Goal: Information Seeking & Learning: Learn about a topic

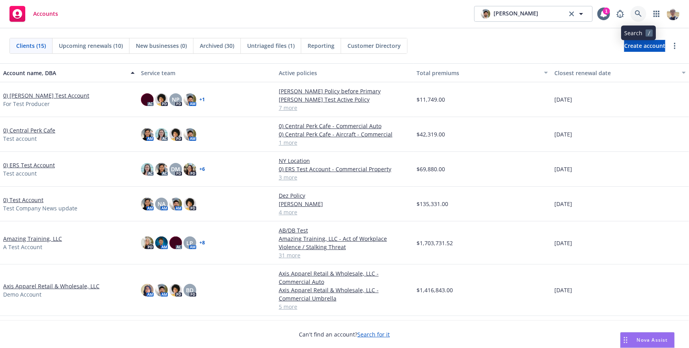
click at [639, 11] on icon at bounding box center [638, 13] width 7 height 7
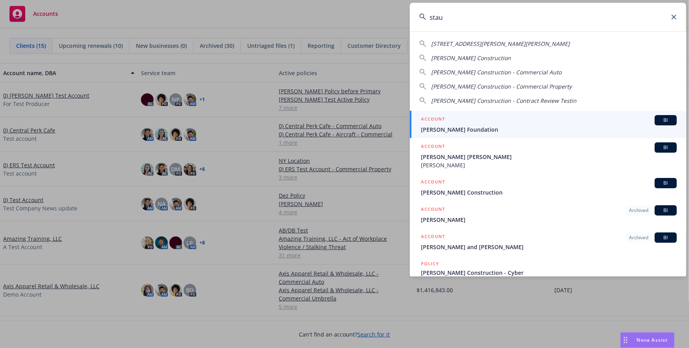
type input "staub"
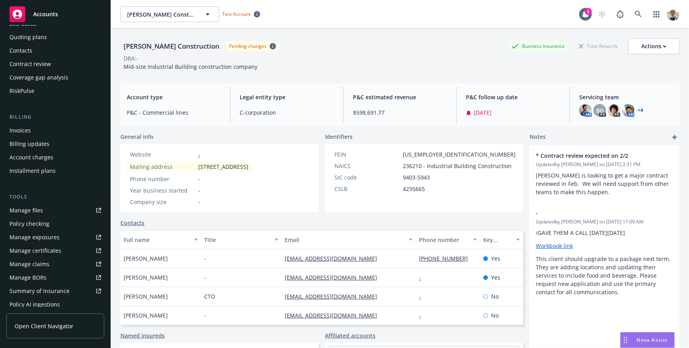
scroll to position [82, 0]
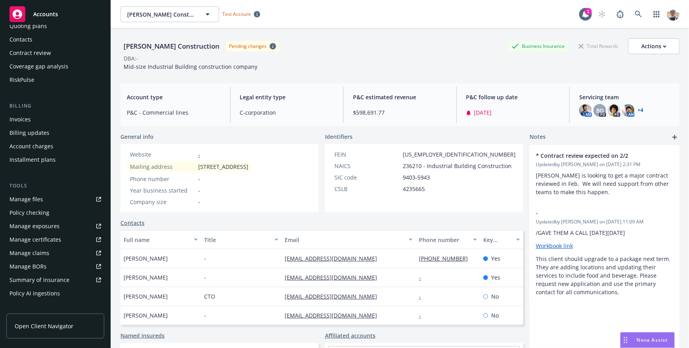
click at [58, 238] on div "Manage certificates" at bounding box center [35, 239] width 52 height 13
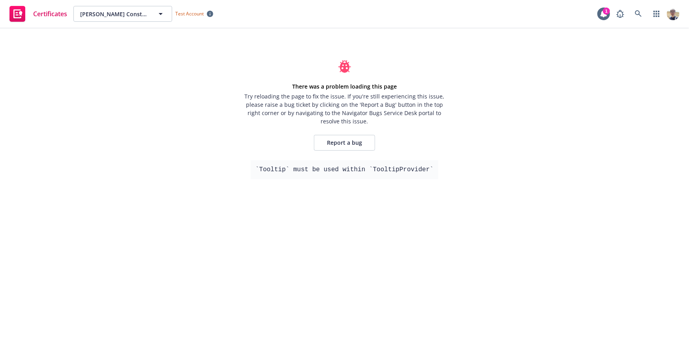
click at [282, 168] on pre "`Tooltip` must be used within `TooltipProvider`" at bounding box center [345, 169] width 188 height 19
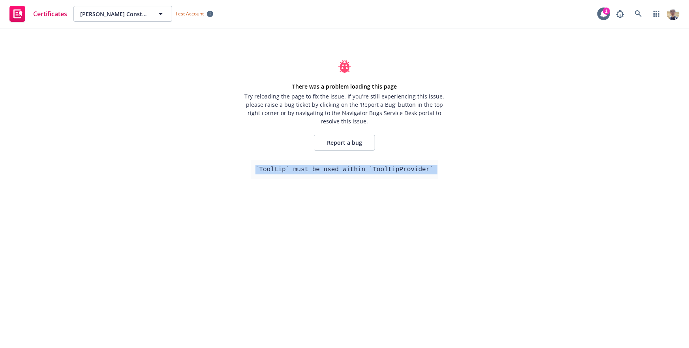
click at [284, 169] on pre "`Tooltip` must be used within `TooltipProvider`" at bounding box center [345, 169] width 188 height 19
copy div "`Tooltip` must be used within `TooltipProvider`"
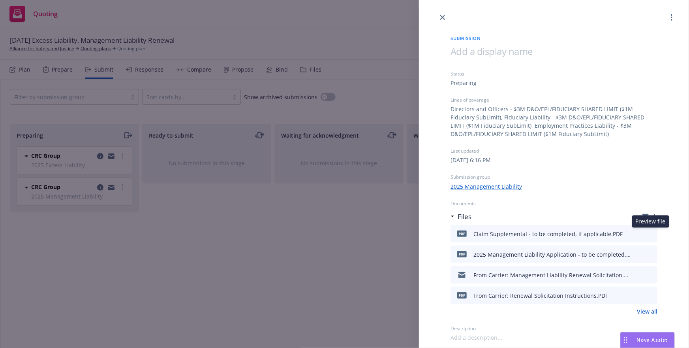
click at [650, 233] on icon "preview file" at bounding box center [650, 233] width 7 height 6
click at [646, 311] on link "View all" at bounding box center [647, 311] width 21 height 8
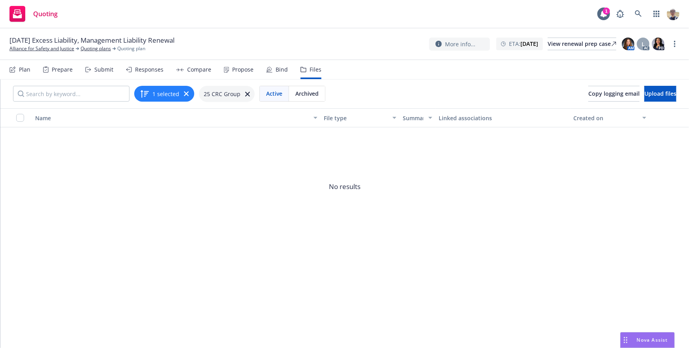
click at [421, 76] on nav "Plan Prepare Submit Responses Compare Propose Bind Files" at bounding box center [344, 69] width 670 height 19
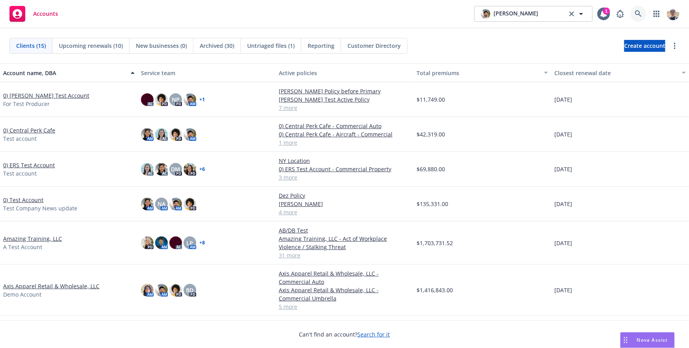
click at [641, 12] on icon at bounding box center [638, 13] width 7 height 7
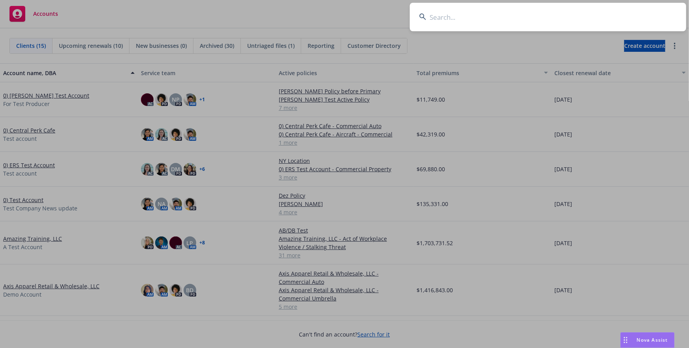
type input "w"
type input "call the"
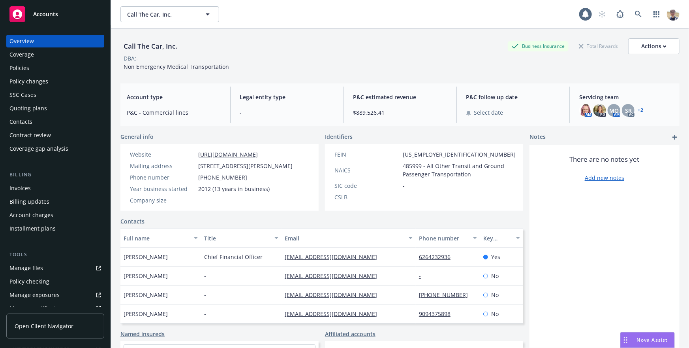
click at [49, 326] on span "Open Client Navigator" at bounding box center [44, 326] width 59 height 8
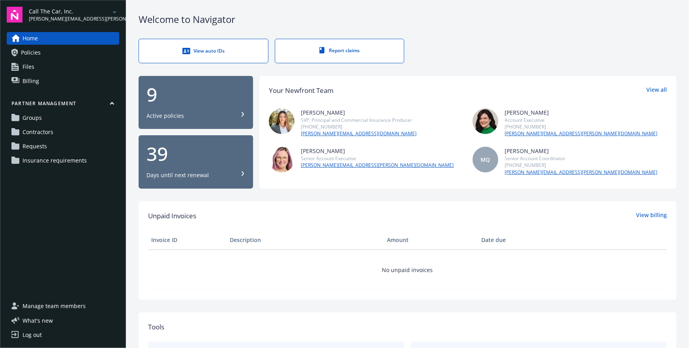
click at [52, 143] on link "Requests" at bounding box center [63, 146] width 113 height 13
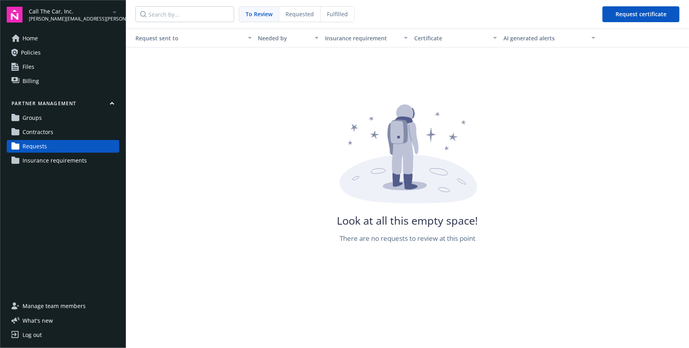
click at [294, 18] on span "Requested" at bounding box center [300, 14] width 28 height 8
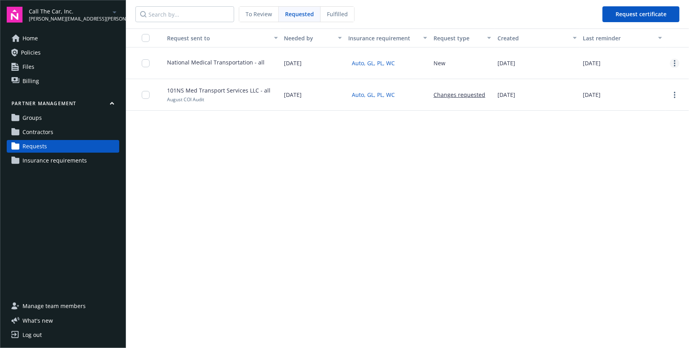
click at [674, 65] on link "more" at bounding box center [674, 62] width 9 height 9
click at [636, 115] on div "Delete request" at bounding box center [655, 115] width 73 height 13
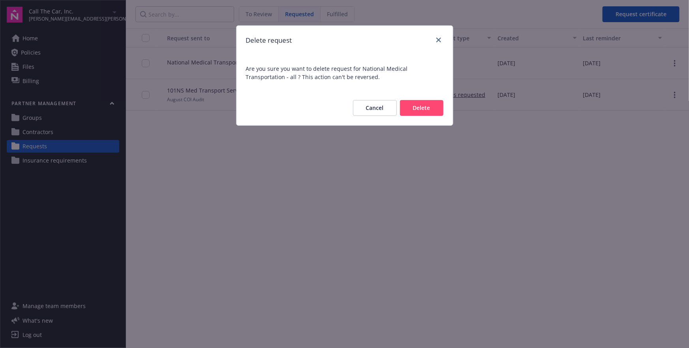
click at [380, 113] on button "Cancel" at bounding box center [375, 108] width 44 height 16
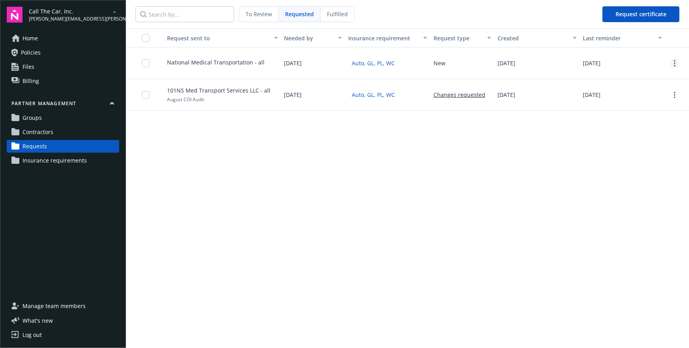
click at [675, 60] on circle "more" at bounding box center [675, 61] width 2 height 2
click at [647, 116] on div "Delete request" at bounding box center [655, 115] width 73 height 13
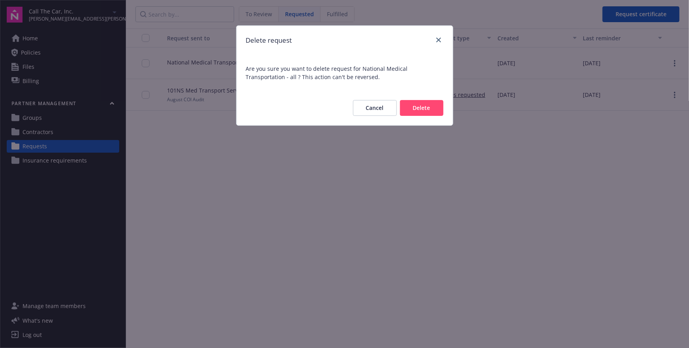
click at [421, 107] on button "Delete" at bounding box center [421, 108] width 43 height 16
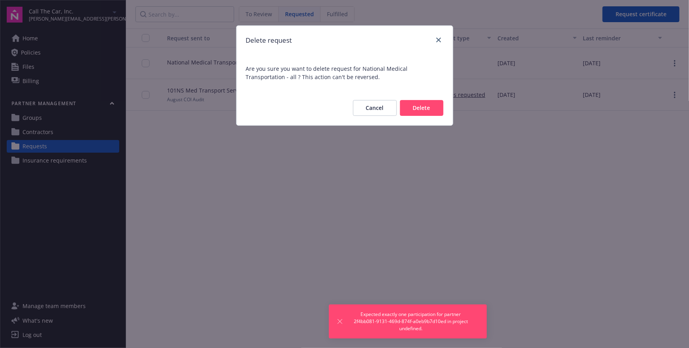
click at [378, 318] on span "Expected exactly one participation for partner 2f4bb081-9131-469d-874f-a0eb9b7d…" at bounding box center [411, 320] width 120 height 21
copy span "Expected exactly one participation for partner 2f4bb081-9131-469d-874f-a0eb9b7d…"
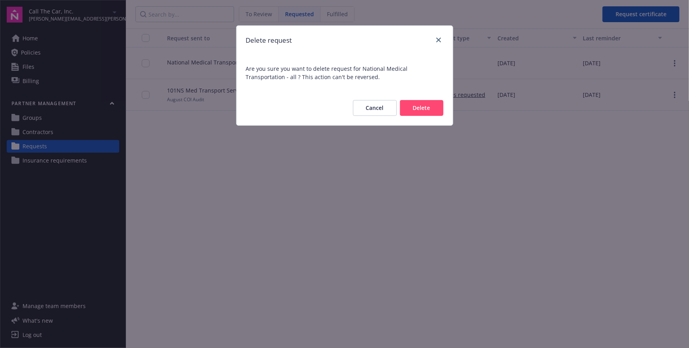
click at [382, 105] on button "Cancel" at bounding box center [375, 108] width 44 height 16
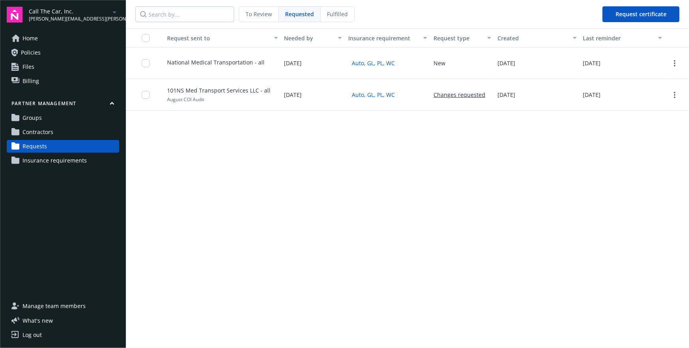
click at [183, 63] on span "National Medical Transportation - all" at bounding box center [216, 62] width 98 height 8
copy div "National Medical Transportation - all"
click at [42, 130] on span "Contractors" at bounding box center [38, 132] width 31 height 13
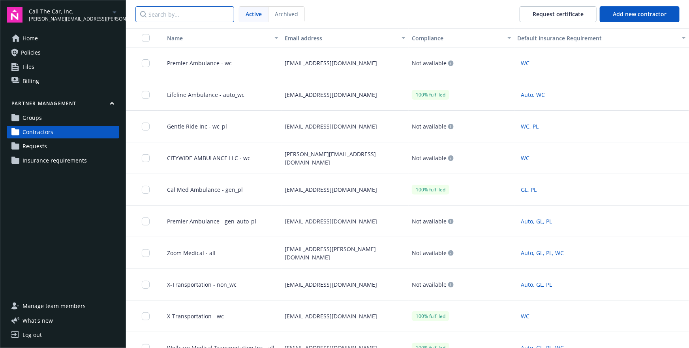
click at [194, 18] on input "Search by..." at bounding box center [184, 14] width 99 height 16
paste input "National Medical Transportation - all"
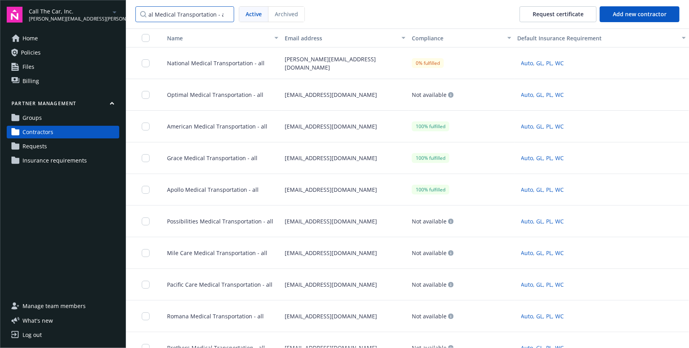
type input "National Medical Transportation - all"
click at [77, 120] on link "Groups" at bounding box center [63, 117] width 113 height 13
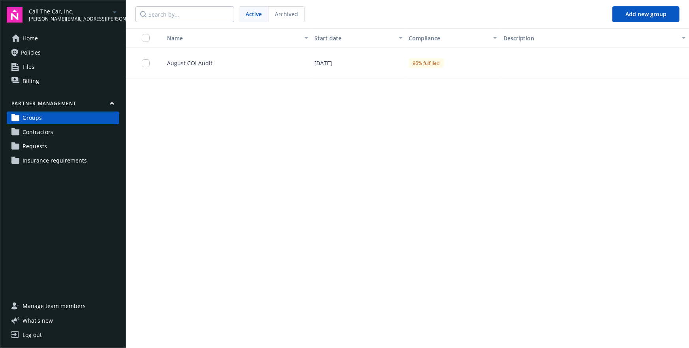
click at [184, 65] on span "August COI Audit" at bounding box center [187, 63] width 52 height 8
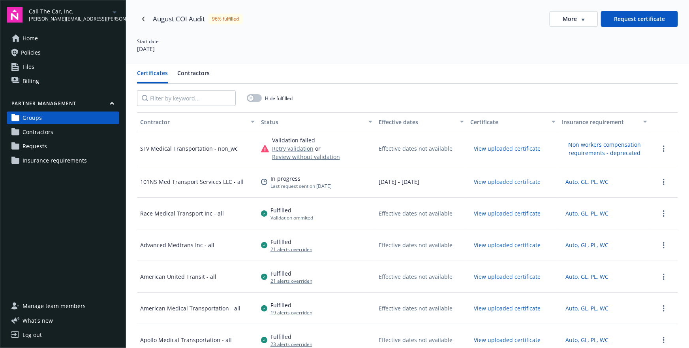
click at [202, 65] on div "Certificates Contractors Hide fulfilled Contractor Status Effective dates Certi…" at bounding box center [407, 238] width 563 height 348
click at [196, 73] on button "Contractors" at bounding box center [193, 76] width 32 height 15
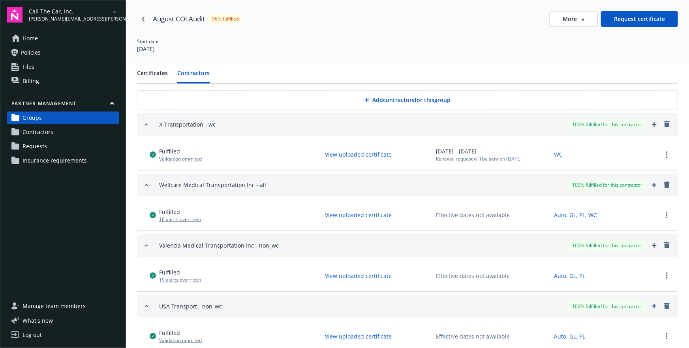
click at [84, 131] on link "Contractors" at bounding box center [63, 132] width 113 height 13
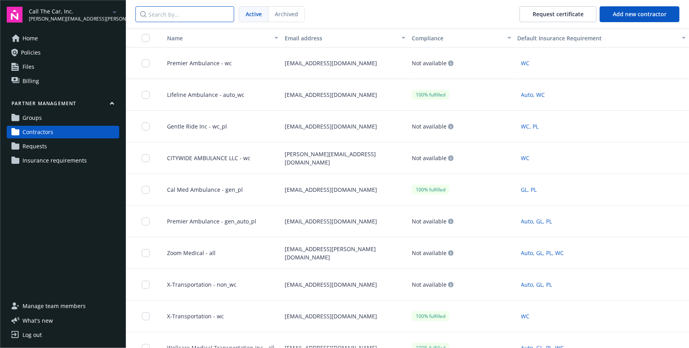
click at [163, 19] on input "Search by..." at bounding box center [184, 14] width 99 height 16
paste input "National Medical Transportation - all"
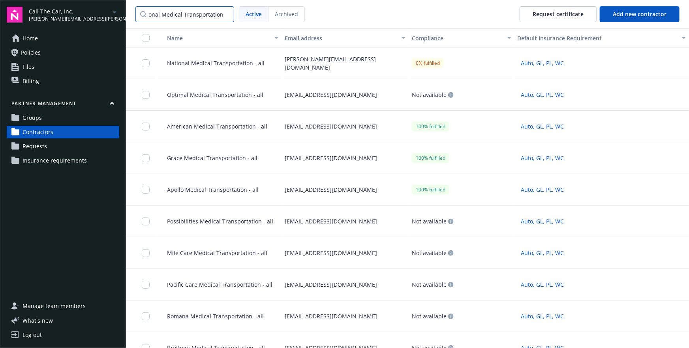
scroll to position [0, 8]
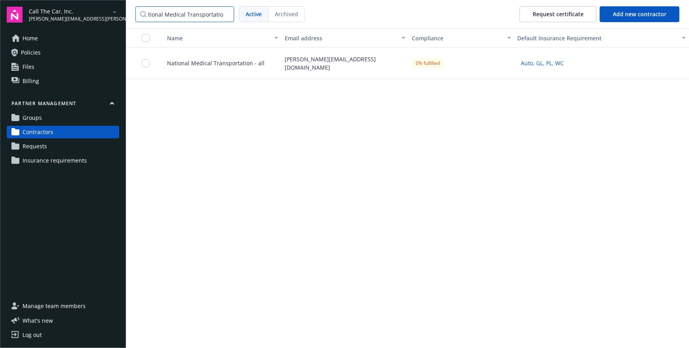
type input "National Medical Transportation"
click at [233, 61] on span "National Medical Transportation - all" at bounding box center [213, 63] width 104 height 8
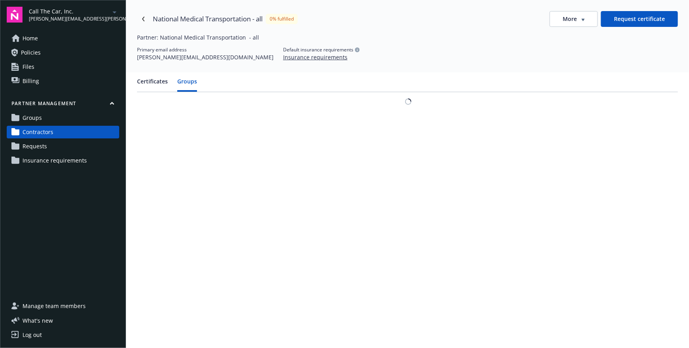
click at [186, 80] on button "Groups" at bounding box center [187, 84] width 20 height 15
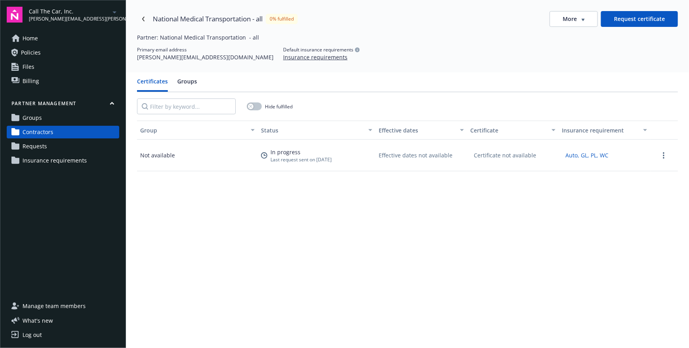
click at [154, 82] on button "Certificates" at bounding box center [152, 84] width 31 height 15
click at [176, 81] on div "Certificates Groups" at bounding box center [407, 84] width 541 height 15
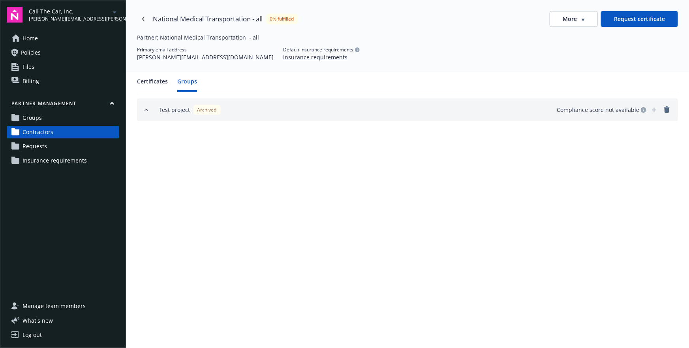
click at [182, 82] on button "Groups" at bounding box center [187, 84] width 20 height 15
click at [147, 109] on icon "button" at bounding box center [146, 110] width 6 height 6
click at [155, 84] on button "Certificates" at bounding box center [152, 84] width 31 height 15
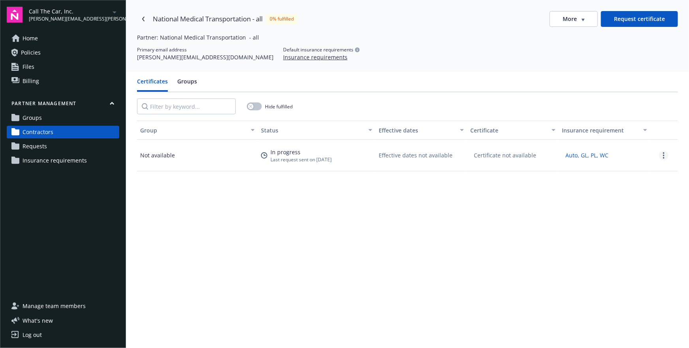
click at [665, 152] on link "more" at bounding box center [663, 154] width 9 height 9
click at [637, 184] on div "Edit request" at bounding box center [654, 181] width 71 height 13
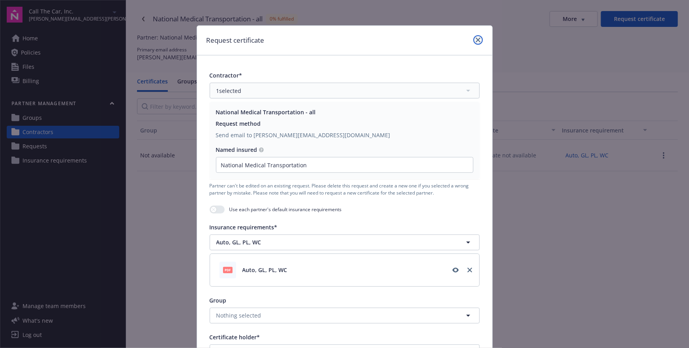
click at [479, 40] on icon "close" at bounding box center [478, 40] width 5 height 5
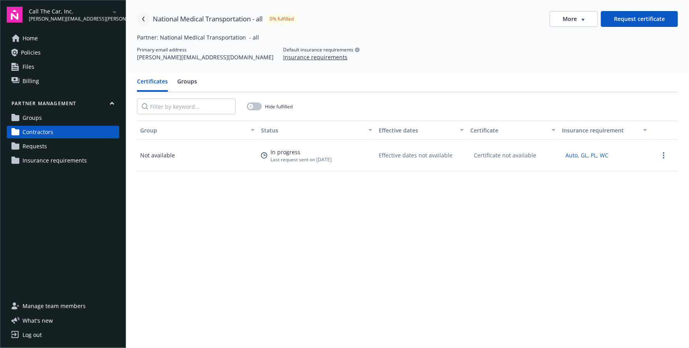
click at [142, 15] on link "Navigate back" at bounding box center [143, 19] width 13 height 13
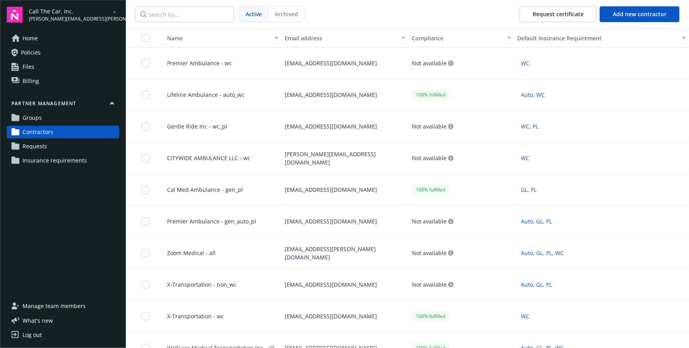
click at [75, 151] on link "Requests" at bounding box center [63, 146] width 113 height 13
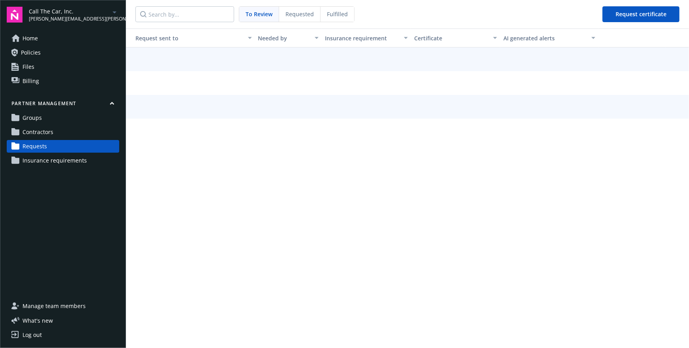
click at [293, 20] on div "Requested" at bounding box center [299, 14] width 41 height 15
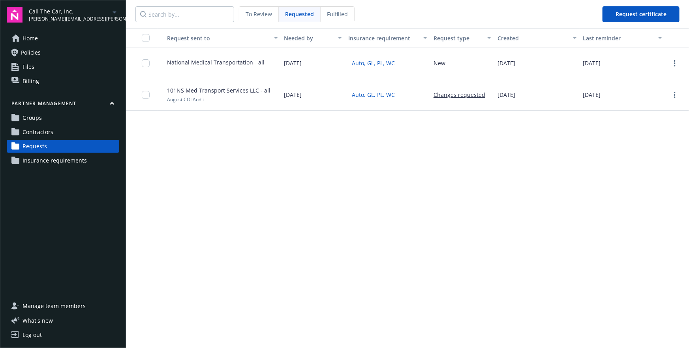
click at [170, 62] on span "National Medical Transportation - all" at bounding box center [216, 62] width 98 height 8
copy div "National Medical Transportation - all"
click at [175, 62] on span "National Medical Transportation - all" at bounding box center [216, 62] width 98 height 8
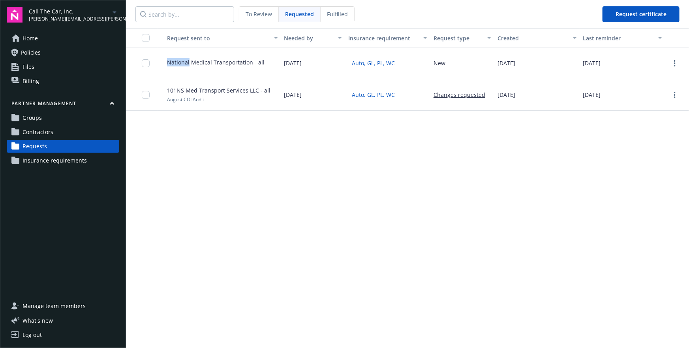
click at [175, 62] on span "National Medical Transportation - all" at bounding box center [216, 62] width 98 height 8
copy div "National Medical Transportation - all"
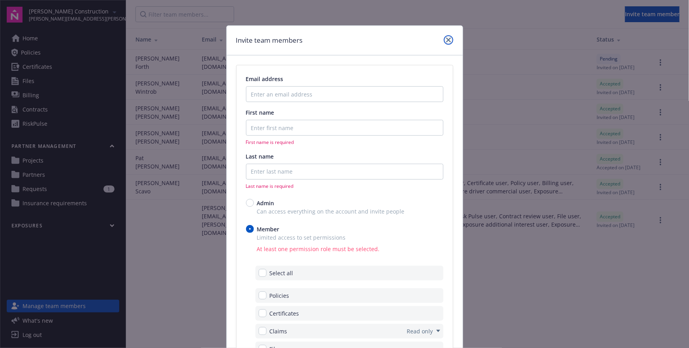
click at [448, 38] on icon "close" at bounding box center [448, 40] width 5 height 5
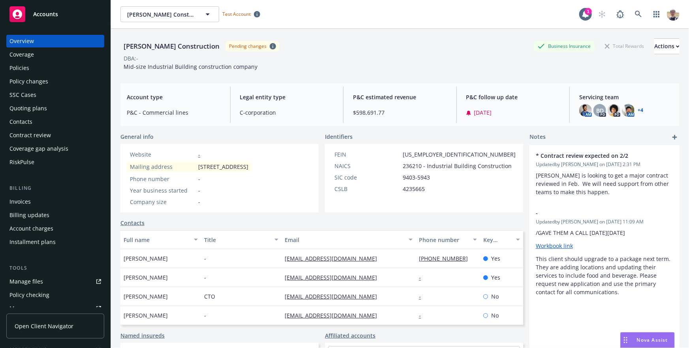
scroll to position [82, 0]
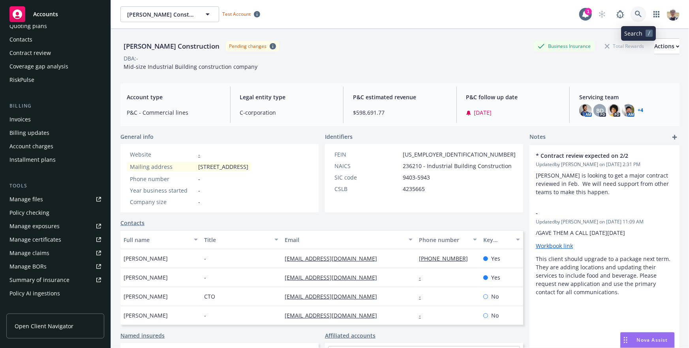
click at [643, 16] on link at bounding box center [639, 14] width 16 height 16
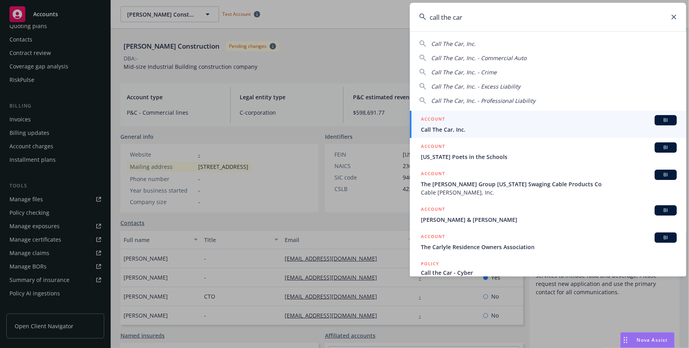
type input "call the car"
click at [490, 131] on span "Call The Car, Inc." at bounding box center [549, 129] width 256 height 8
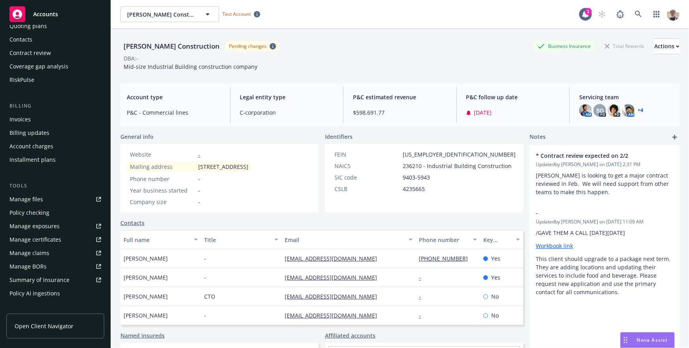
scroll to position [69, 0]
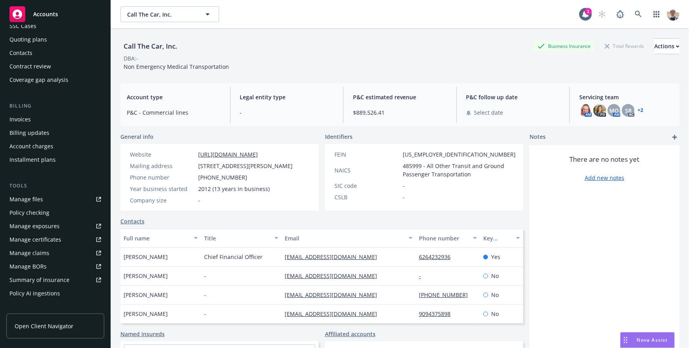
click at [50, 319] on link "Open Client Navigator" at bounding box center [55, 325] width 98 height 25
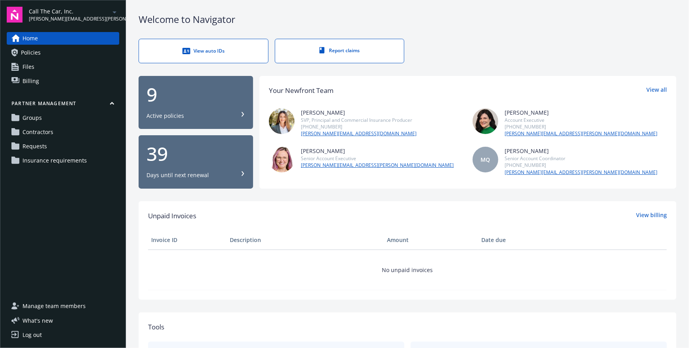
click at [47, 135] on span "Contractors" at bounding box center [38, 132] width 31 height 13
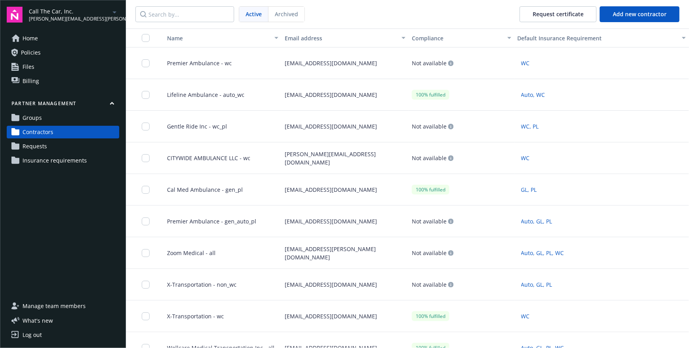
click at [42, 115] on link "Groups" at bounding box center [63, 117] width 113 height 13
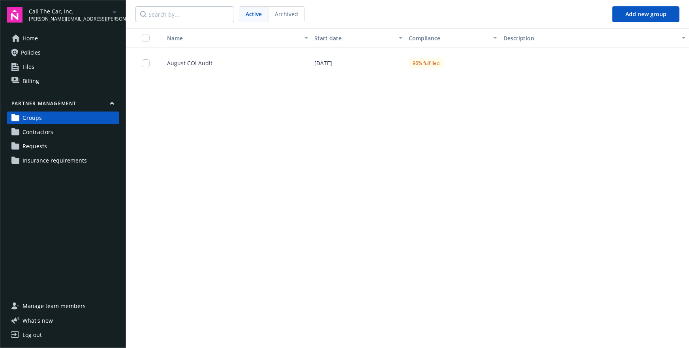
click at [210, 61] on div "August COI Audit" at bounding box center [235, 63] width 154 height 32
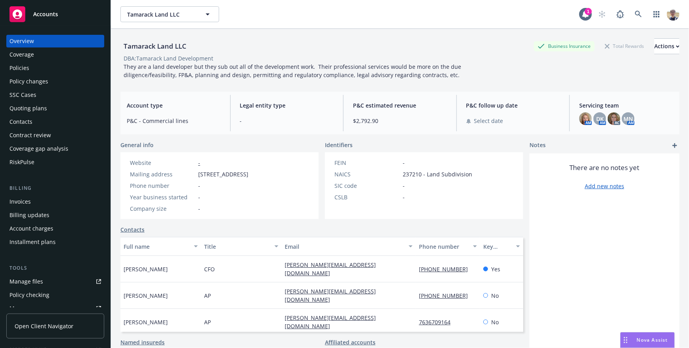
scroll to position [207, 0]
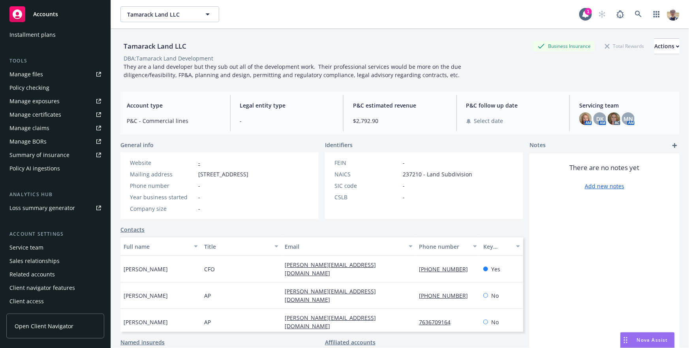
click at [141, 46] on div "Tamarack Land LLC" at bounding box center [154, 46] width 69 height 10
click at [142, 46] on div "Tamarack Land LLC" at bounding box center [154, 46] width 69 height 10
copy div "Tamarack"
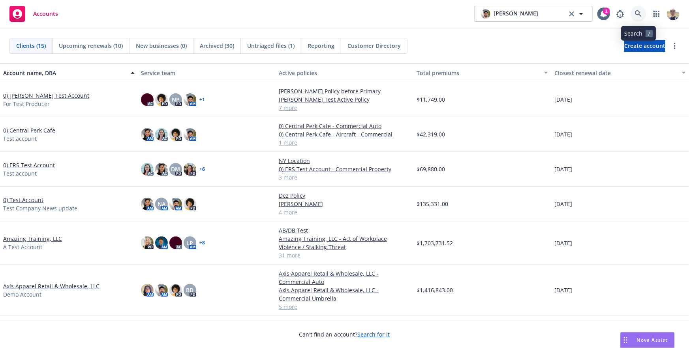
click at [638, 13] on icon at bounding box center [638, 13] width 7 height 7
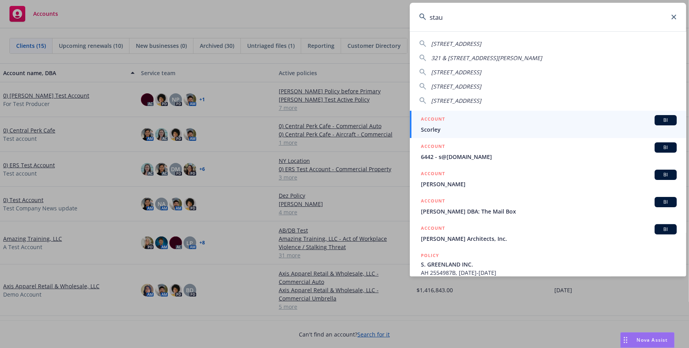
type input "staub"
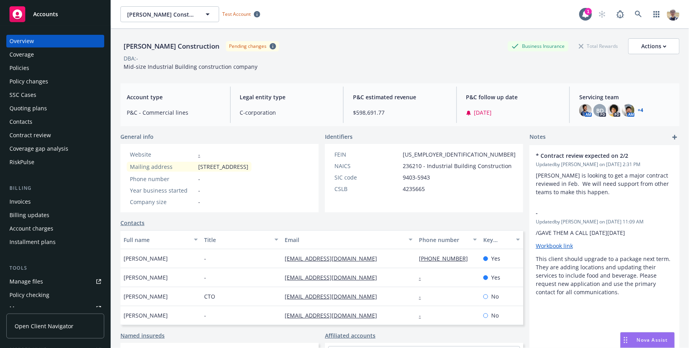
click at [34, 56] on div "Coverage" at bounding box center [55, 54] width 92 height 13
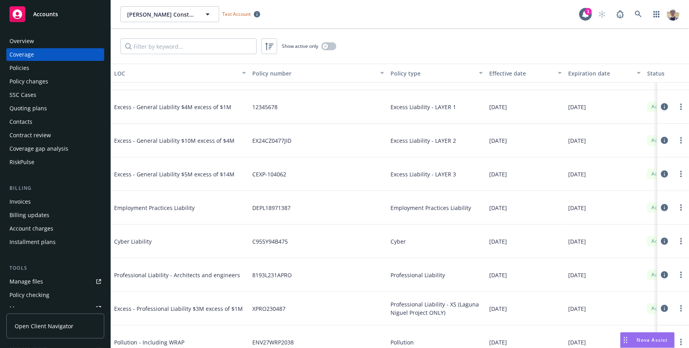
scroll to position [211, 0]
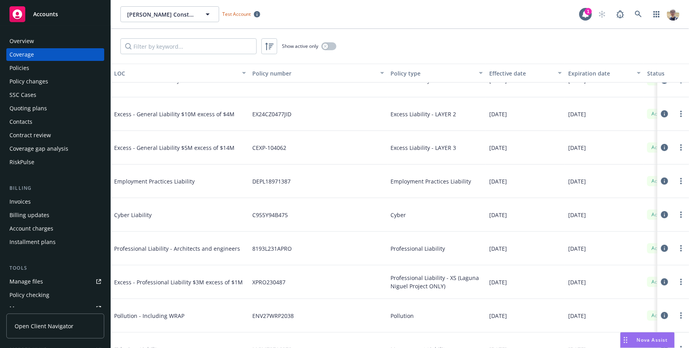
click at [133, 215] on span "Cyber Liability" at bounding box center [173, 215] width 119 height 8
click at [664, 211] on icon at bounding box center [664, 214] width 7 height 7
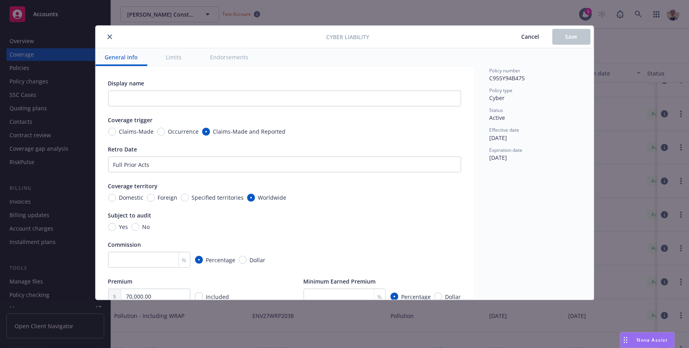
click at [108, 36] on icon "close" at bounding box center [109, 36] width 5 height 5
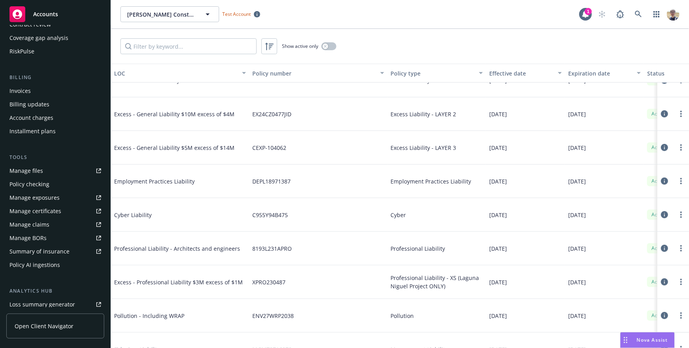
scroll to position [117, 0]
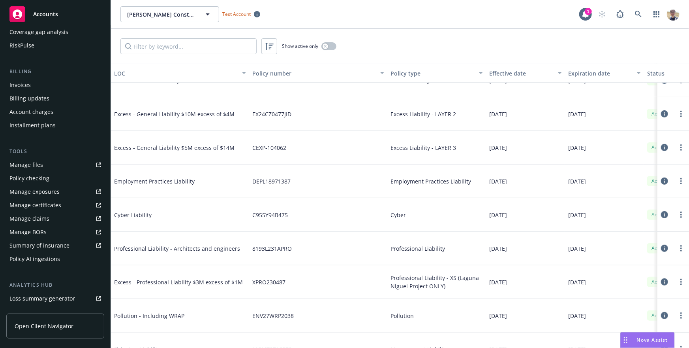
click at [57, 242] on div "Summary of insurance" at bounding box center [39, 245] width 60 height 13
click at [359, 36] on div "Show active only" at bounding box center [400, 46] width 578 height 35
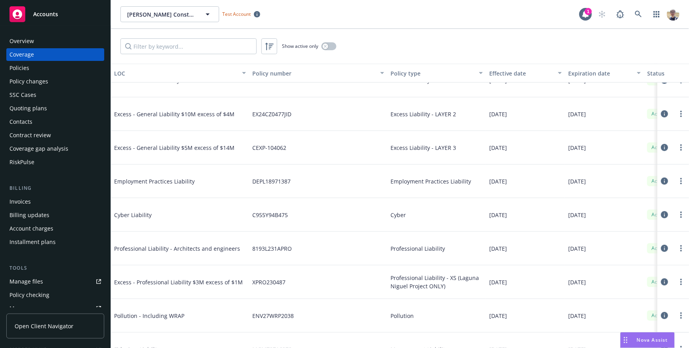
click at [428, 48] on div "Show active only" at bounding box center [400, 46] width 578 height 35
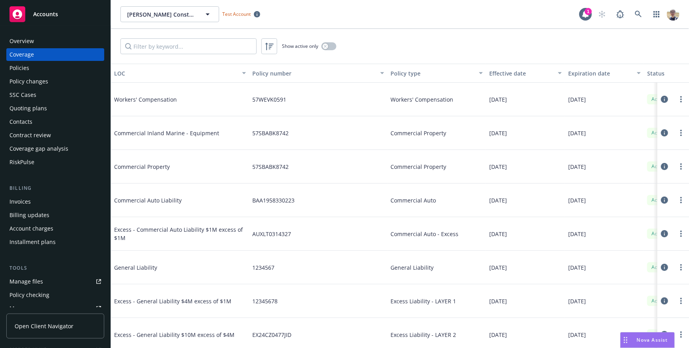
click at [544, 53] on div "Show active only" at bounding box center [400, 46] width 578 height 35
click at [382, 25] on div "Staub-Eckert Construction Staub-Eckert Construction Test Account 1" at bounding box center [400, 14] width 578 height 28
